Goal: Navigation & Orientation: Find specific page/section

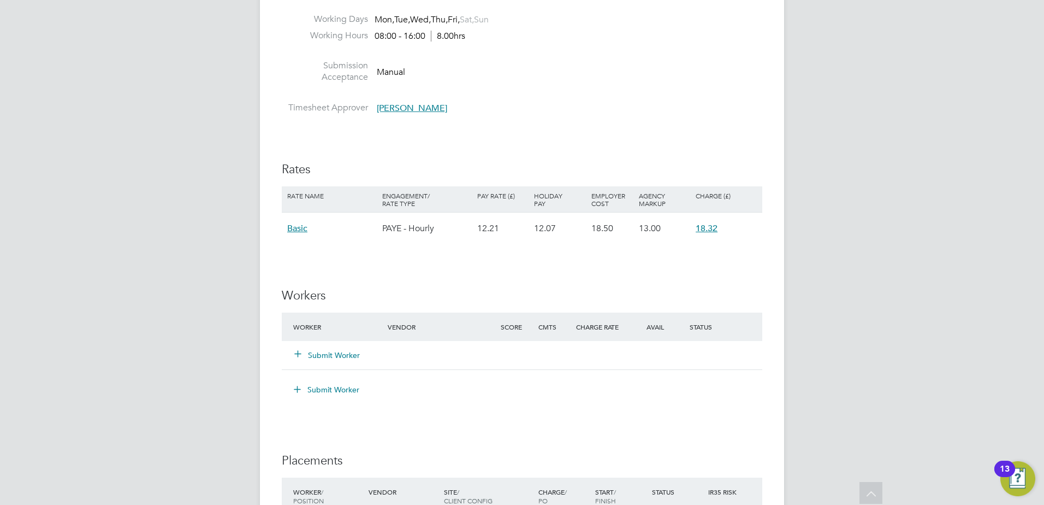
scroll to position [1092, 0]
